Goal: Find specific page/section: Find specific page/section

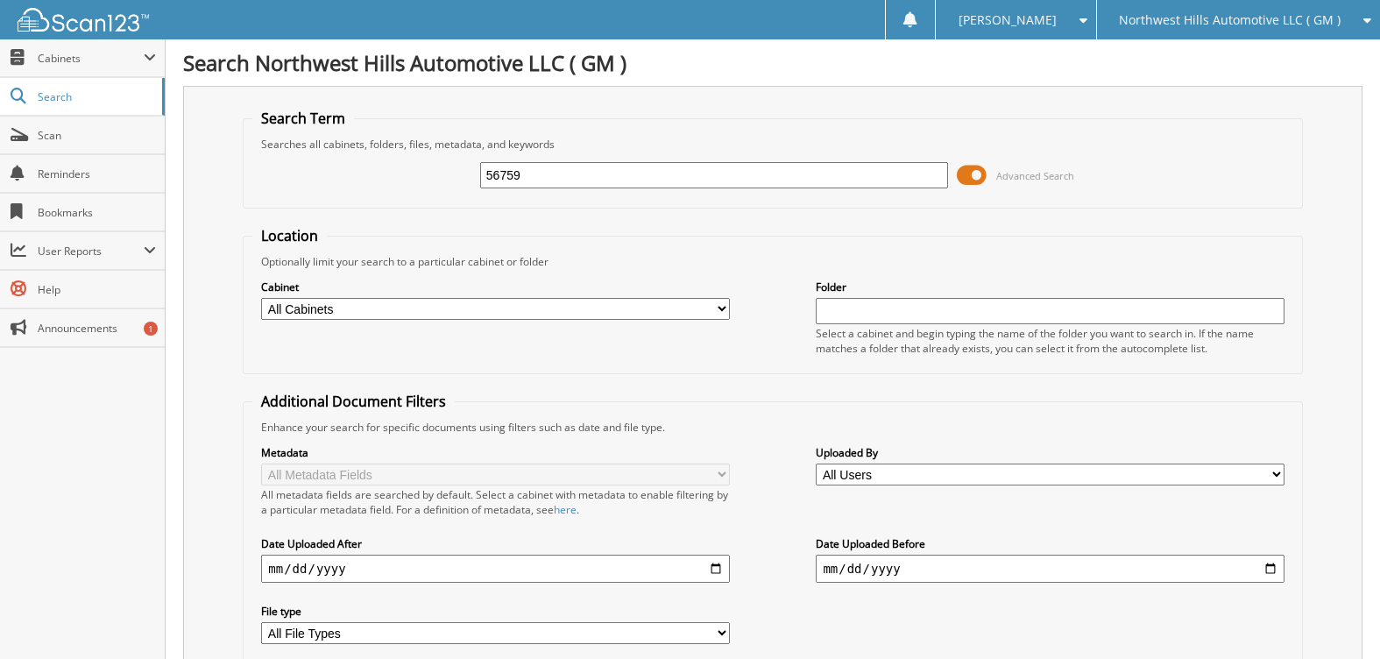
type input "56759"
click at [966, 173] on span at bounding box center [972, 175] width 30 height 26
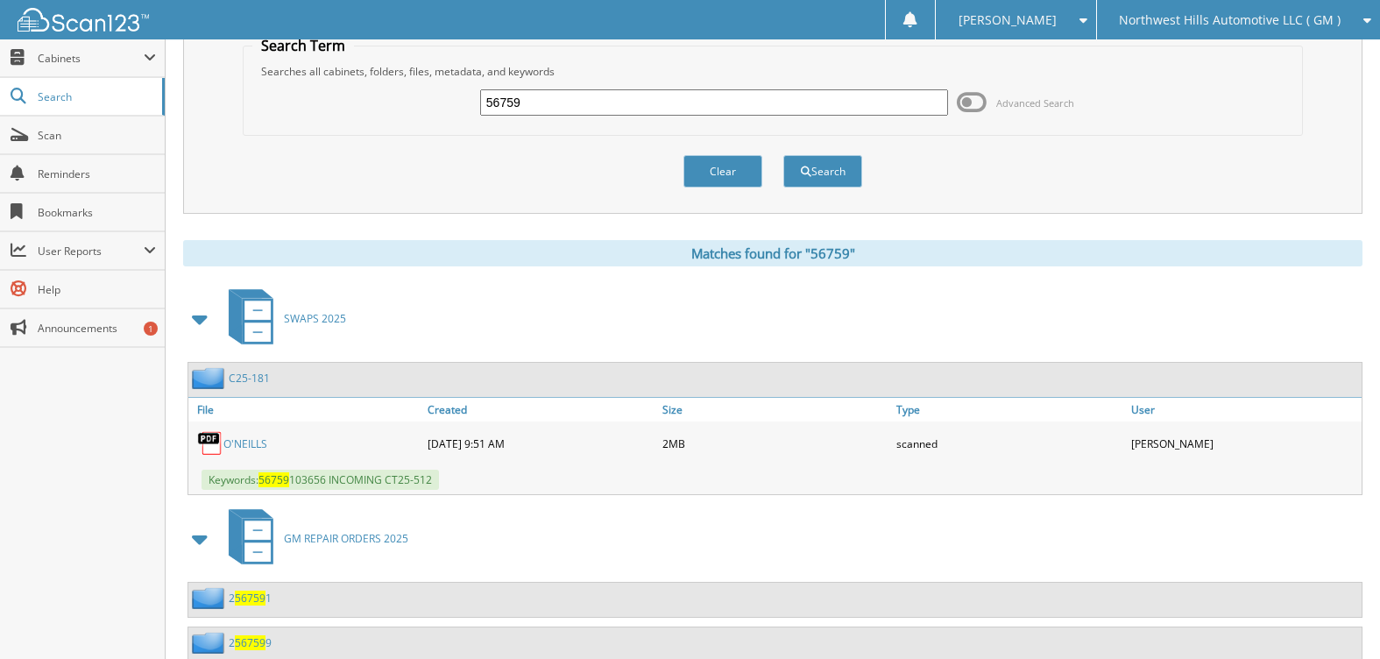
scroll to position [88, 0]
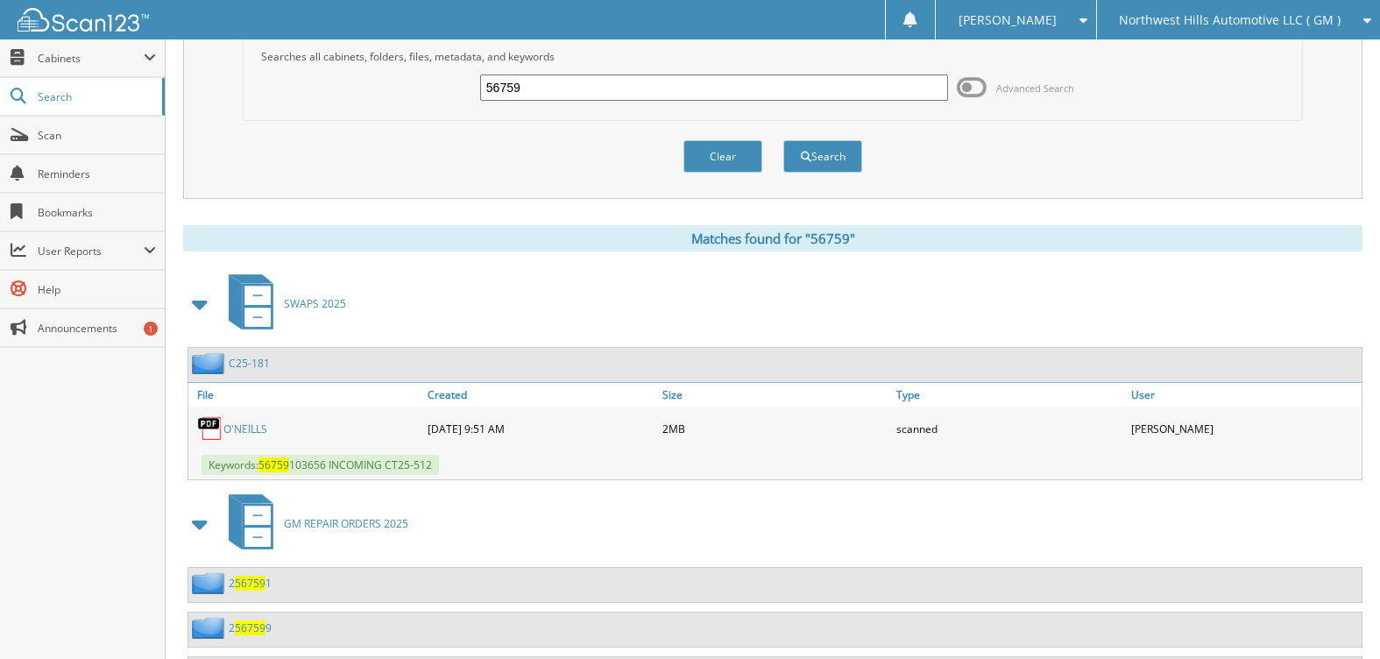
click at [250, 362] on link "C25-181" at bounding box center [249, 363] width 41 height 15
